Goal: Find specific page/section: Find specific page/section

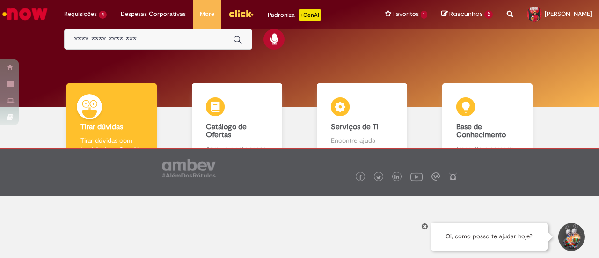
scroll to position [63, 0]
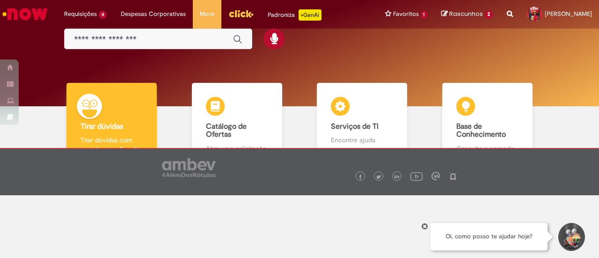
click at [424, 228] on icon at bounding box center [425, 226] width 4 height 5
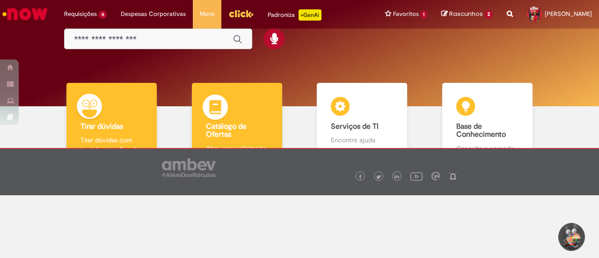
click at [242, 129] on b "Catálogo de Ofertas" at bounding box center [226, 131] width 41 height 18
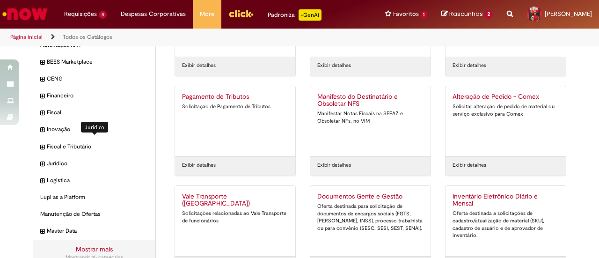
scroll to position [67, 0]
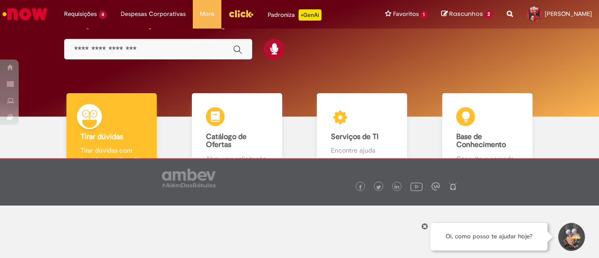
scroll to position [63, 0]
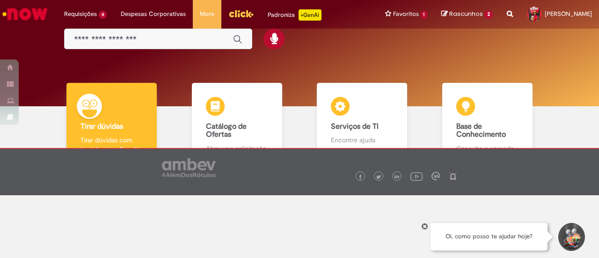
click at [424, 226] on icon at bounding box center [425, 226] width 4 height 5
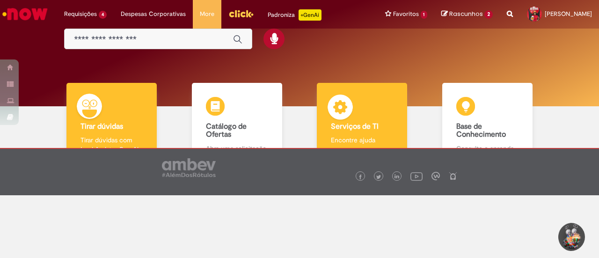
click at [341, 131] on b "Serviços de TI" at bounding box center [355, 126] width 48 height 9
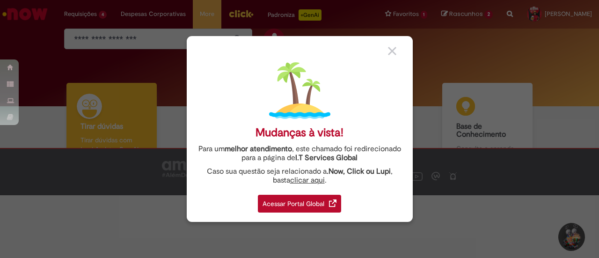
click at [285, 203] on div "Acessar Portal Global" at bounding box center [299, 204] width 83 height 18
